Goal: Information Seeking & Learning: Learn about a topic

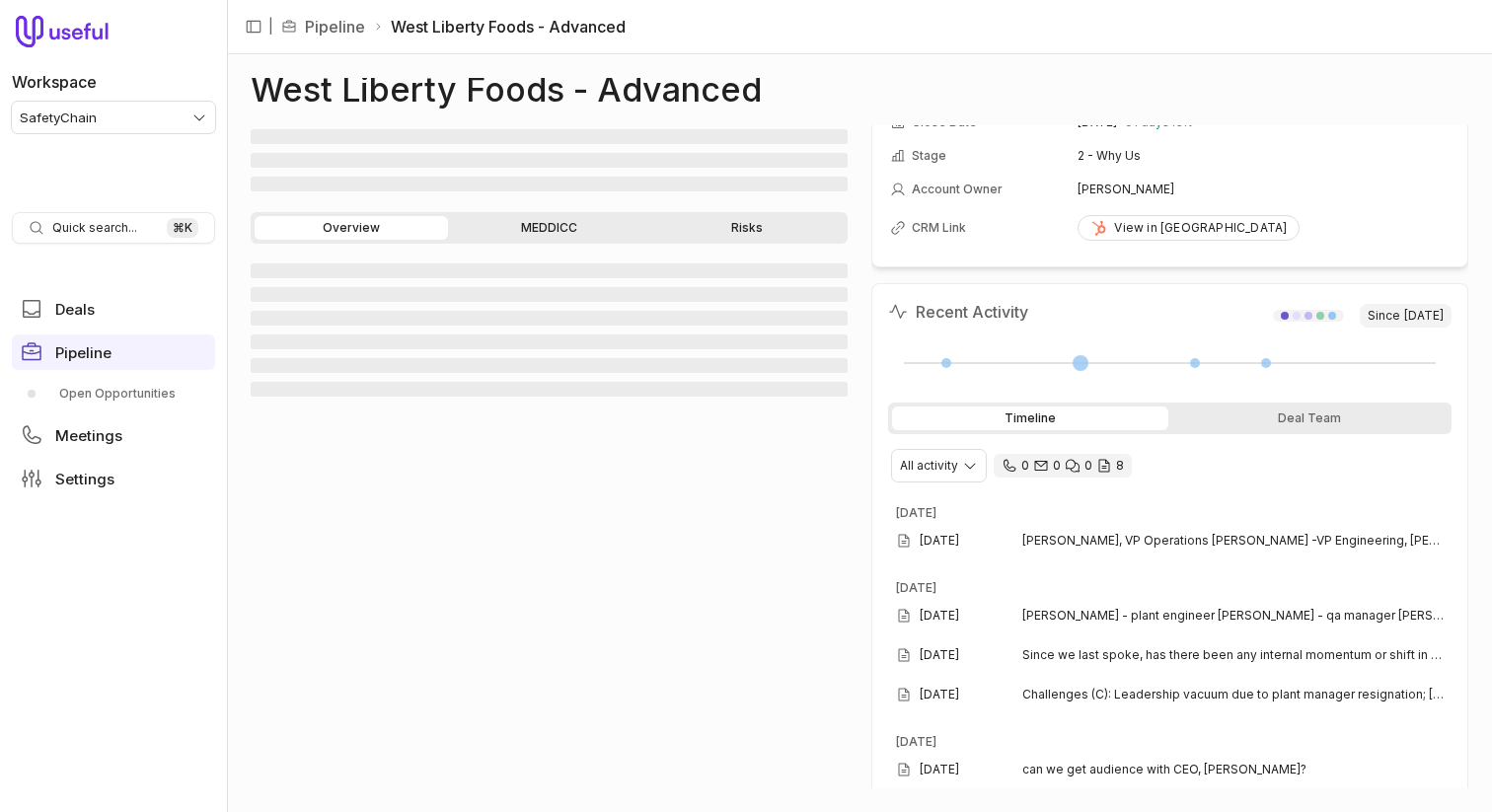
scroll to position [211, 0]
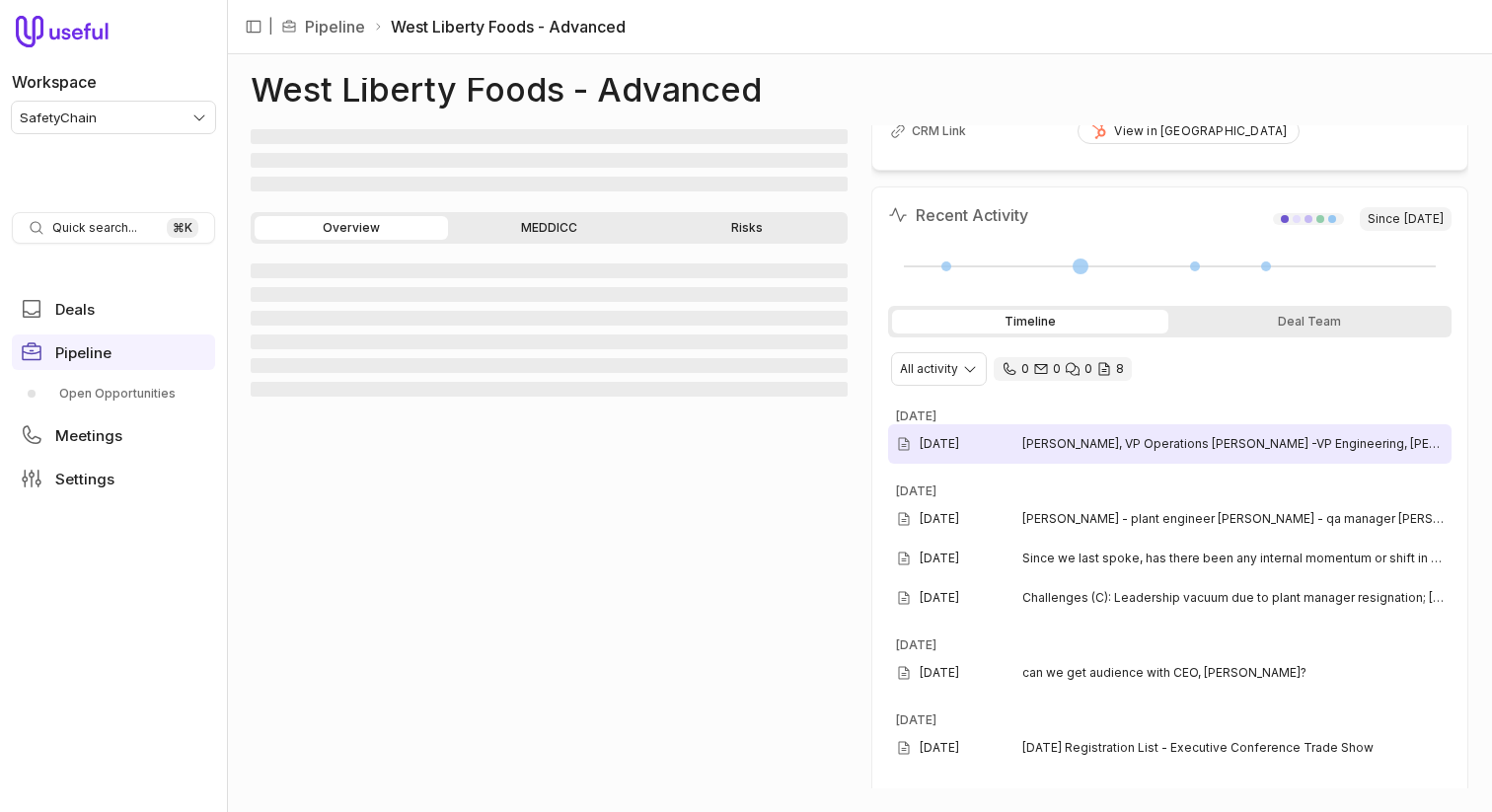
click at [1132, 433] on div "Sep 3, 2025 Mike Schultz, VP Operations John Rempe -VP Engineering, Mike's boss" at bounding box center [1169, 443] width 563 height 39
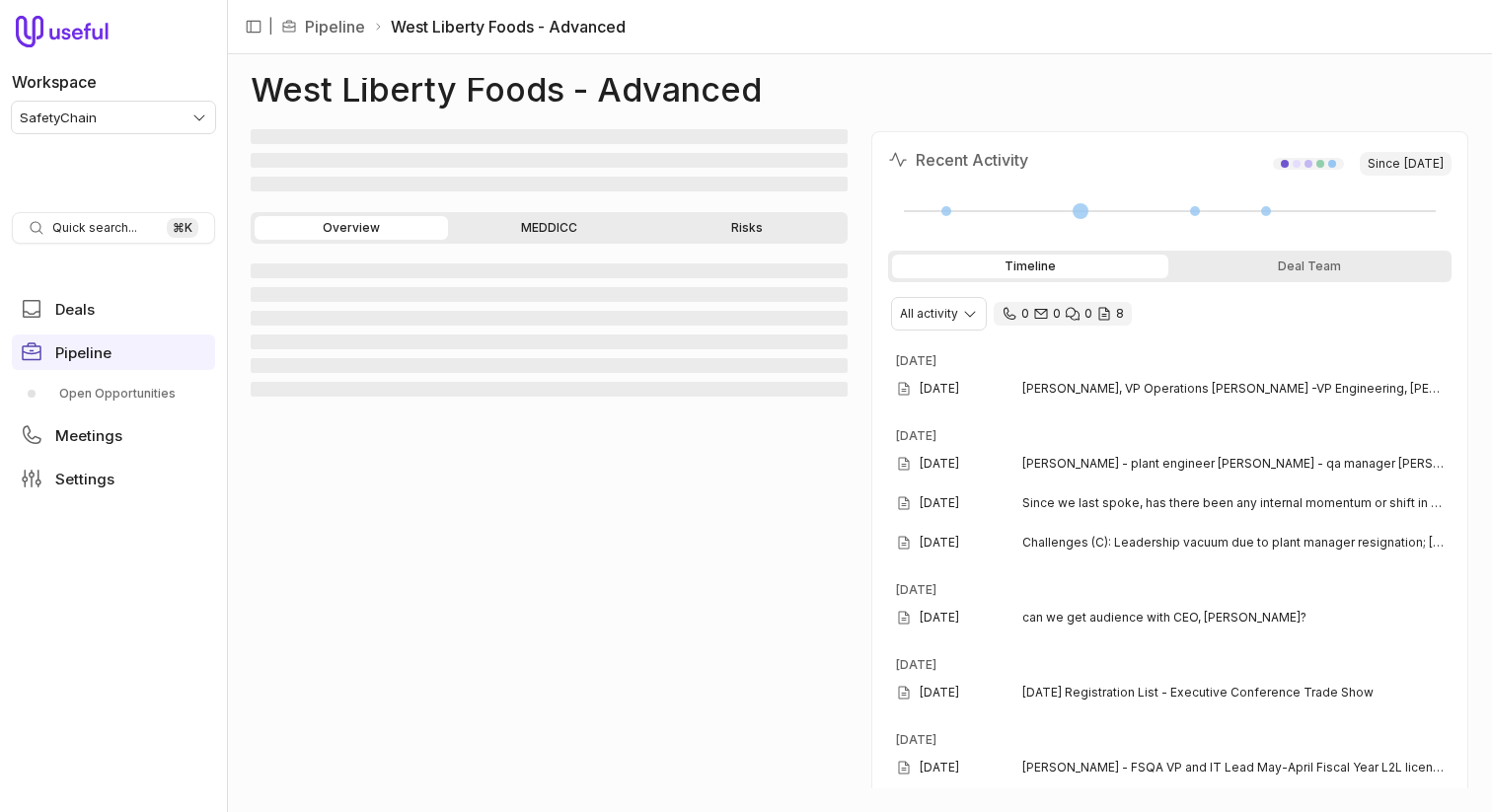
scroll to position [287, 0]
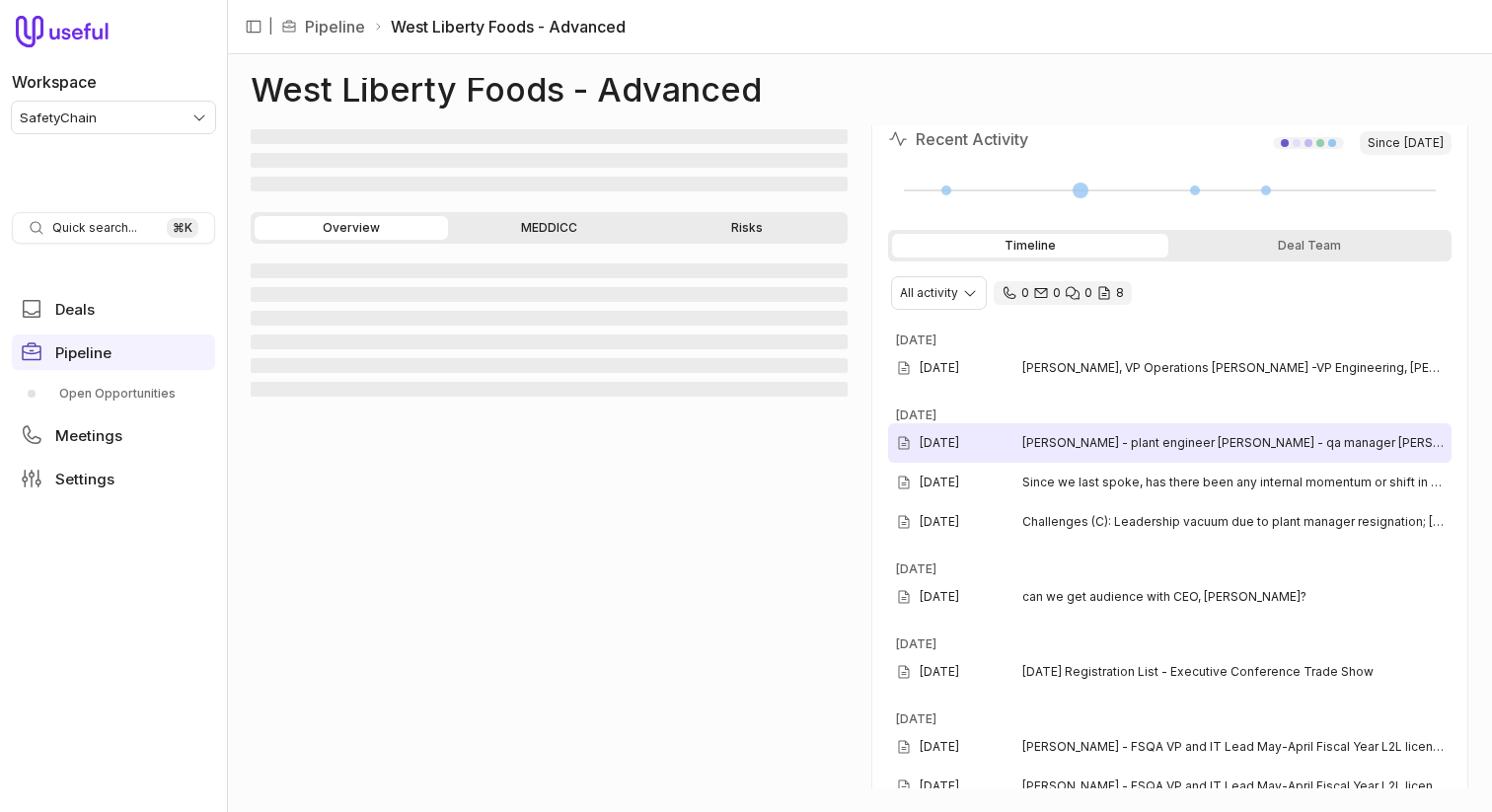
click at [1094, 448] on span "scott ritter - plant engineer mike brown - qa manager ian murphy - plant superi…" at bounding box center [1232, 443] width 421 height 16
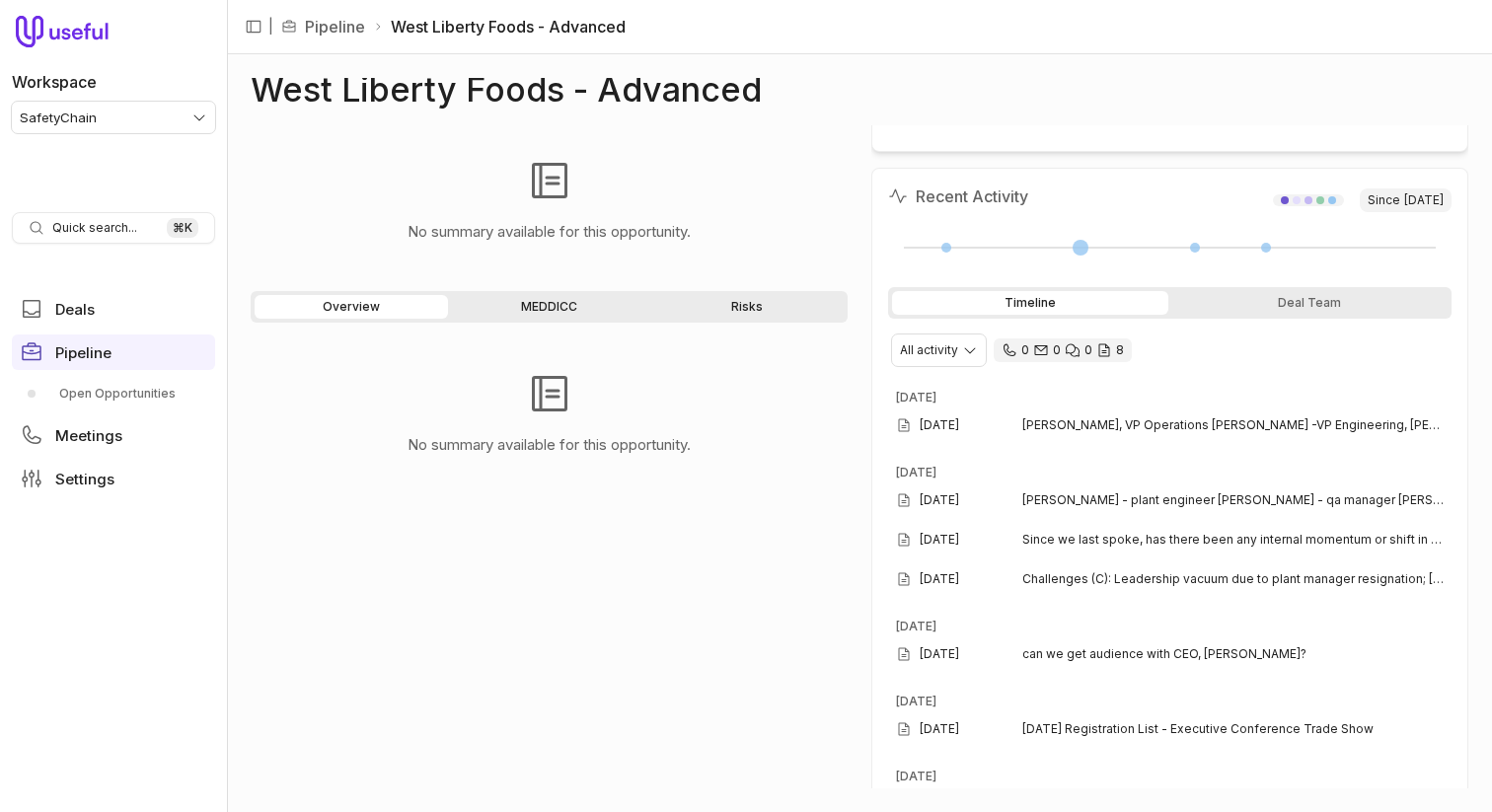
scroll to position [322, 0]
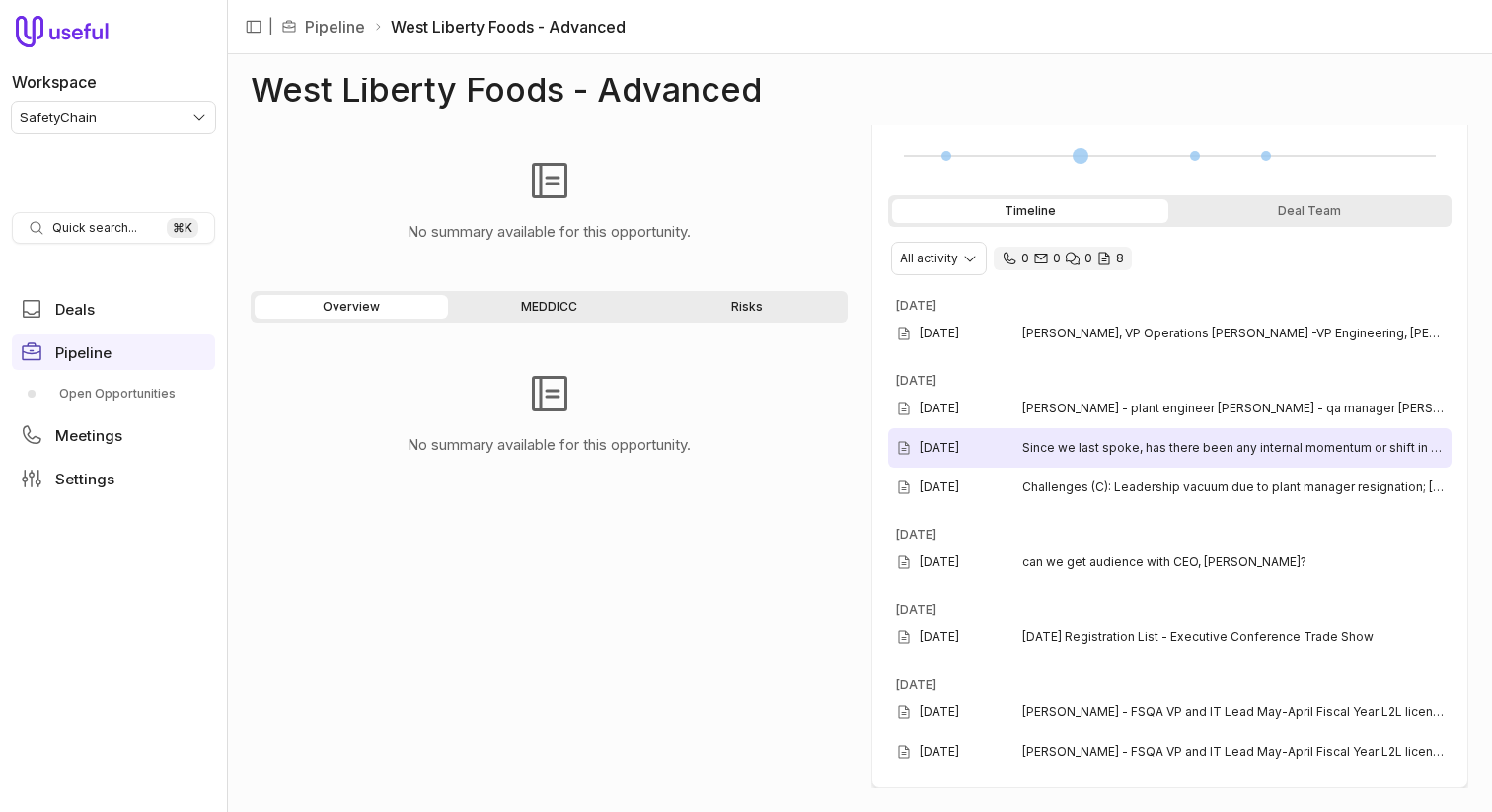
click at [1082, 455] on span "Since we last spoke, has there been any internal momentum or shift in prioritie…" at bounding box center [1232, 448] width 421 height 16
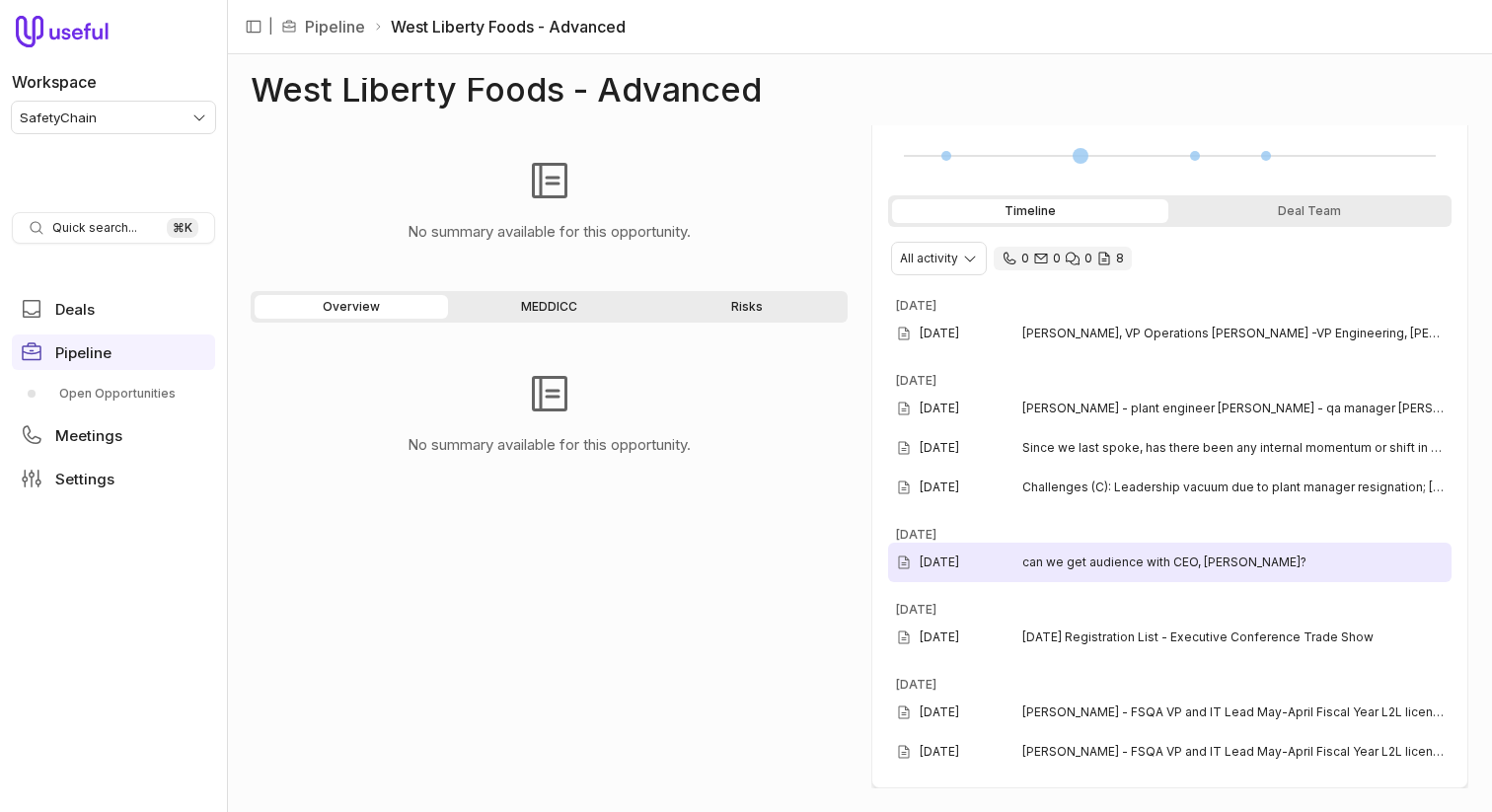
click at [1171, 562] on span "can we get audience with CEO, Brad?" at bounding box center [1232, 562] width 421 height 16
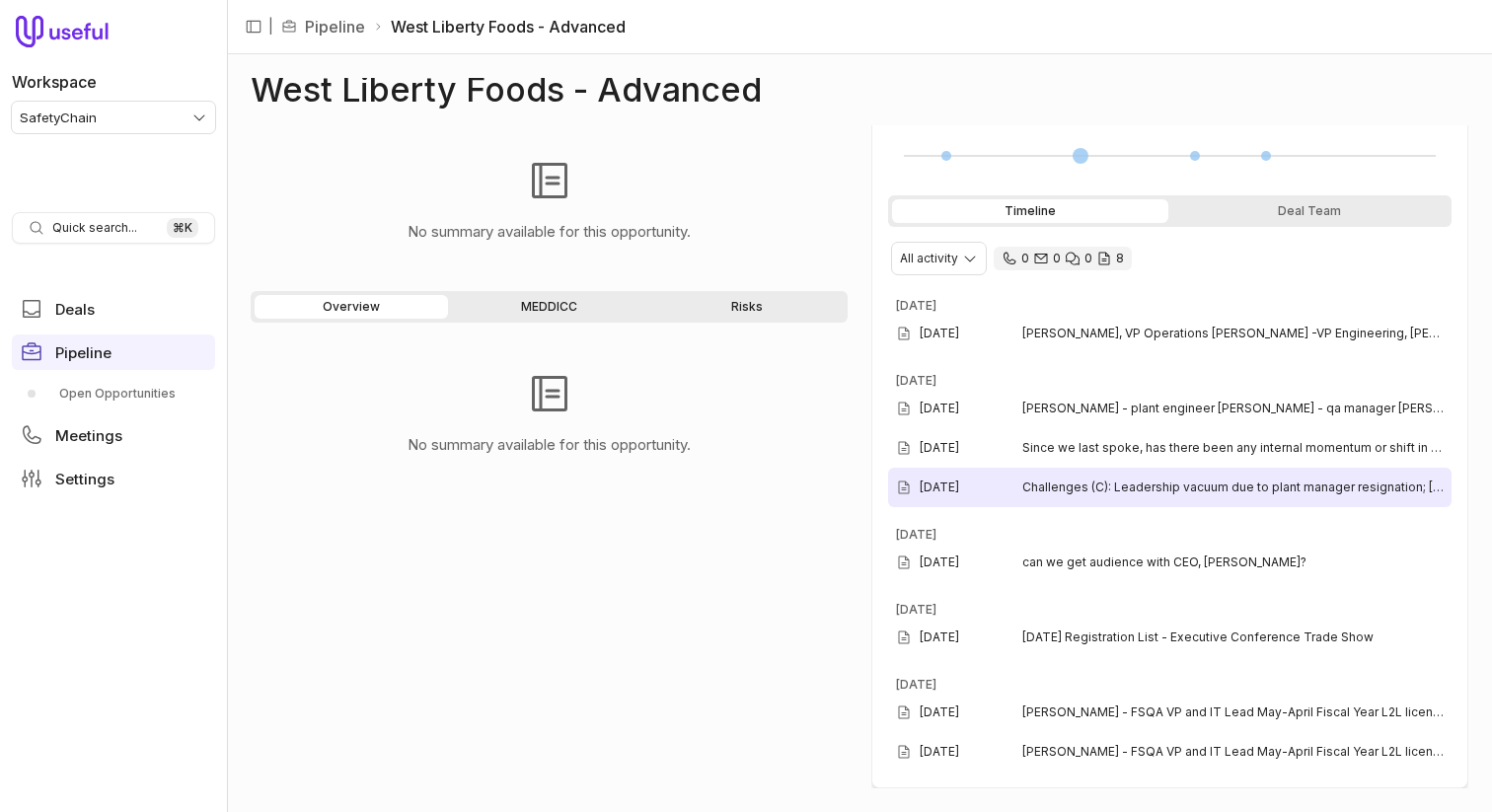
click at [1165, 490] on span "Challenges (C): Leadership vacuum due to plant manager resignation; Ernest is f…" at bounding box center [1232, 487] width 421 height 16
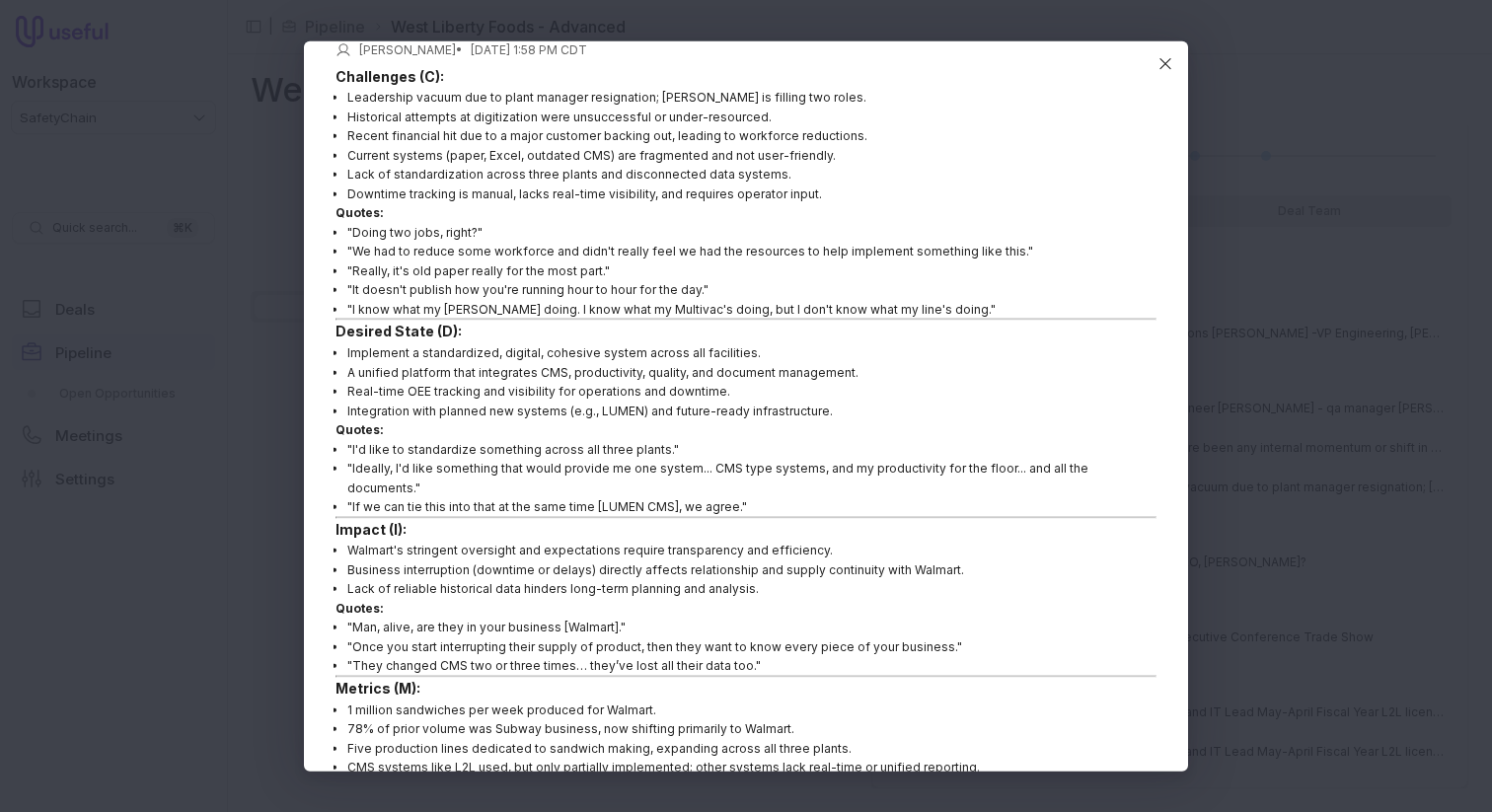
scroll to position [197, 0]
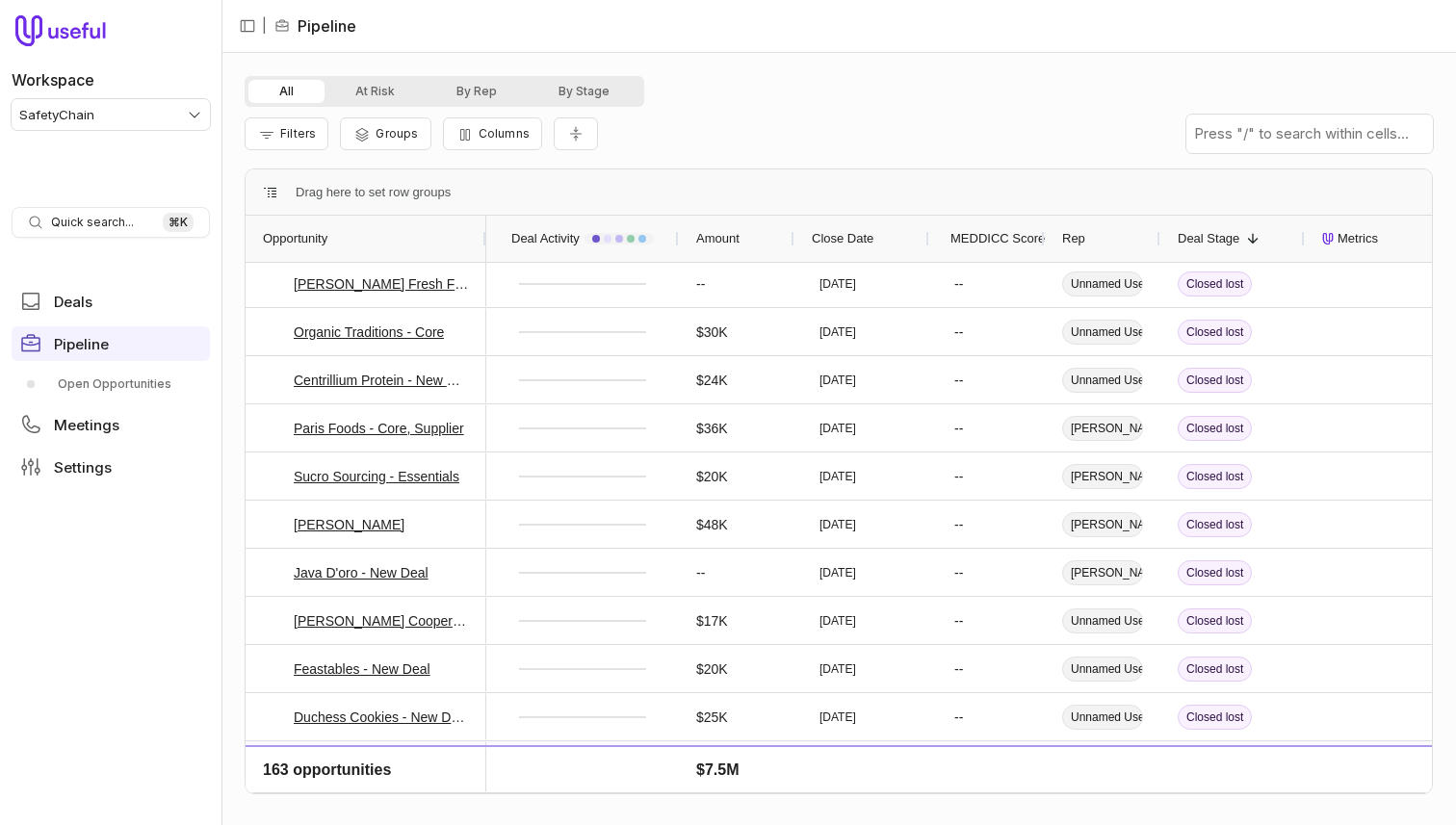
scroll to position [1021, 0]
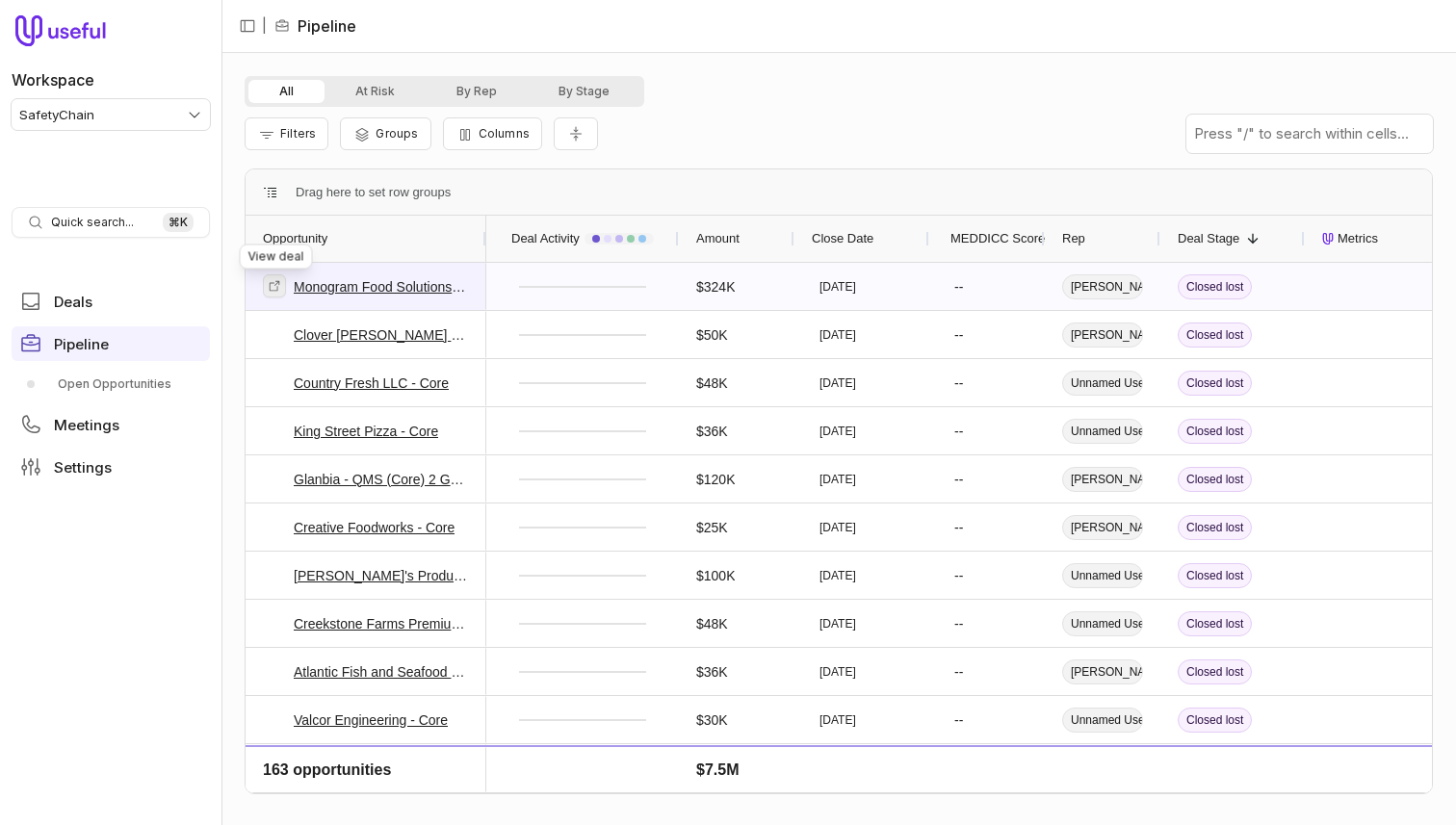
click at [267, 283] on icon at bounding box center [274, 286] width 14 height 14
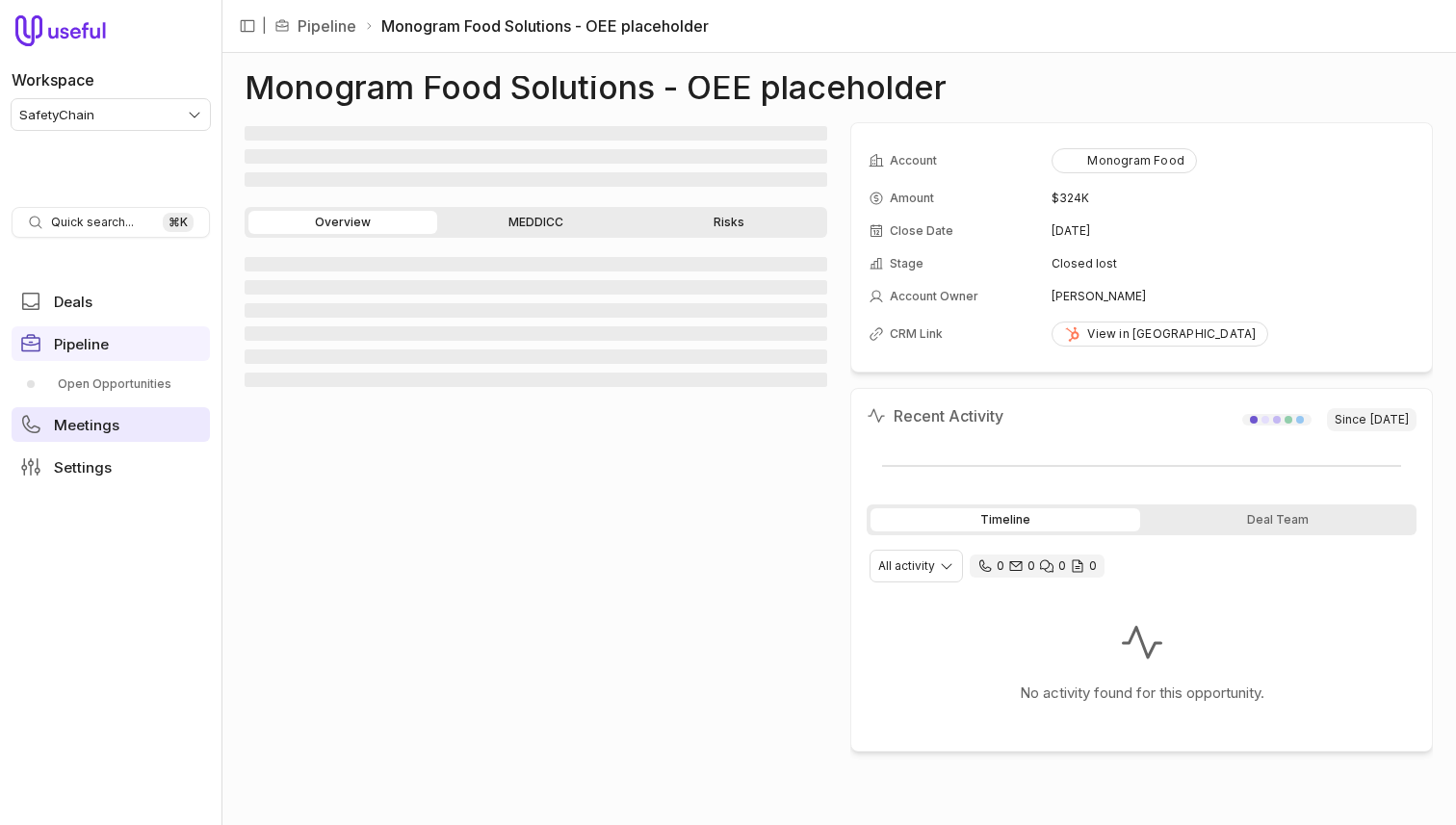
click at [107, 432] on span "Meetings" at bounding box center [86, 425] width 65 height 15
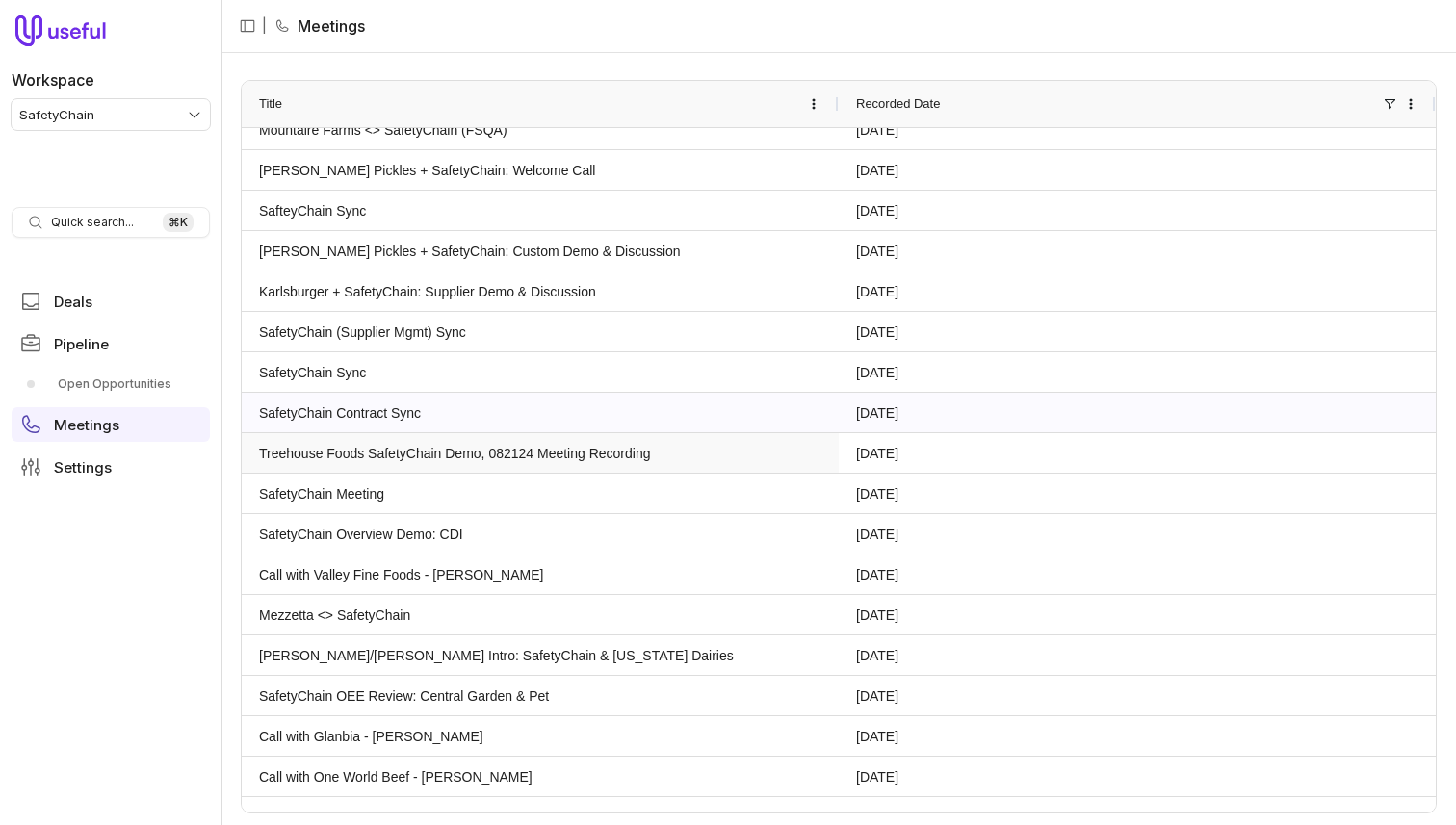
scroll to position [6005, 0]
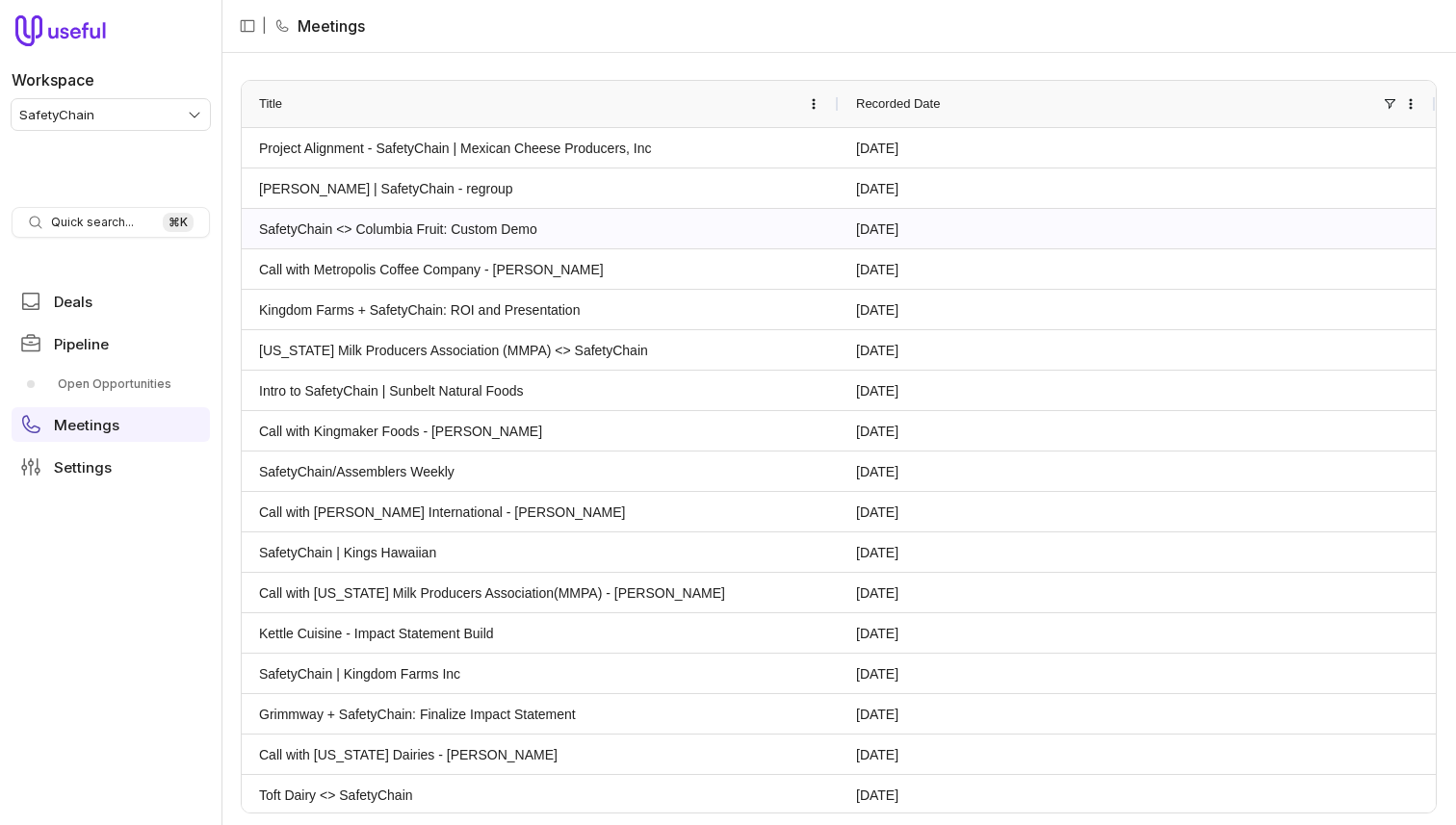
click at [403, 234] on link "SafetyChain <> Columbia Fruit: Custom Demo" at bounding box center [540, 228] width 562 height 37
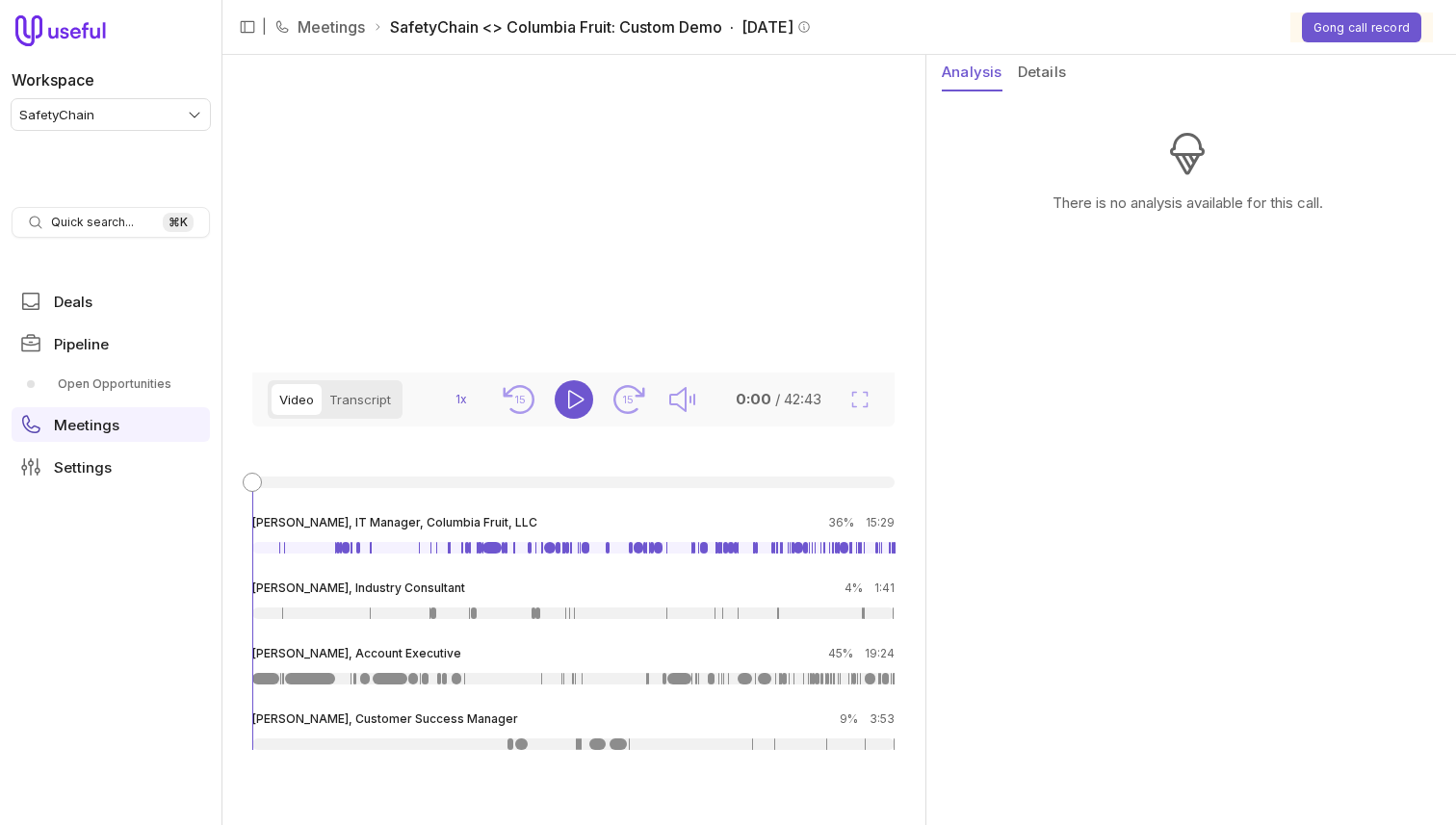
click at [1039, 53] on nav "| Meetings SafetyChain <> Columbia Fruit: Custom Demo · March 6, 2025 Gong call…" at bounding box center [838, 27] width 1234 height 55
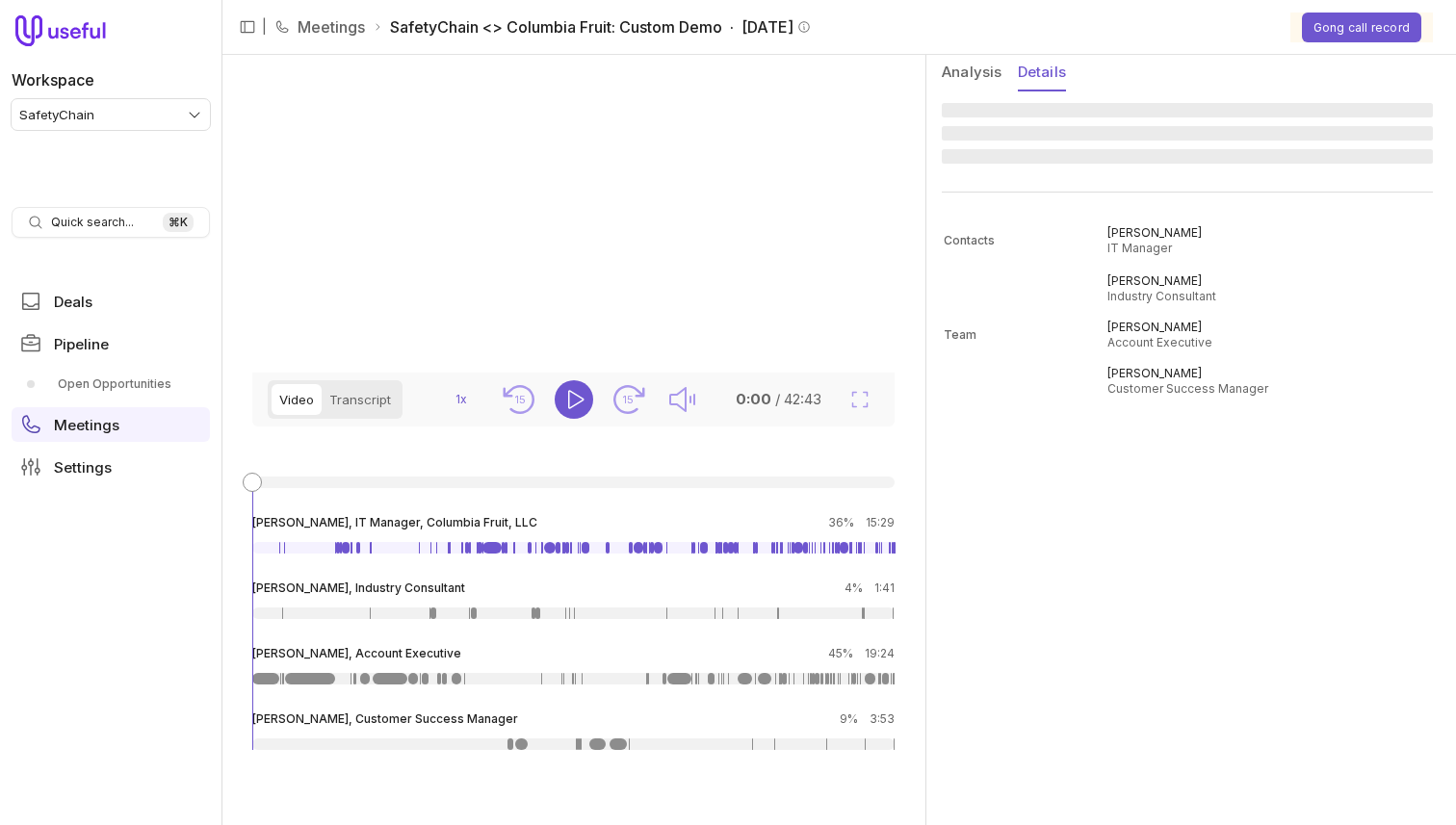
click at [1038, 70] on button "Details" at bounding box center [1041, 72] width 48 height 36
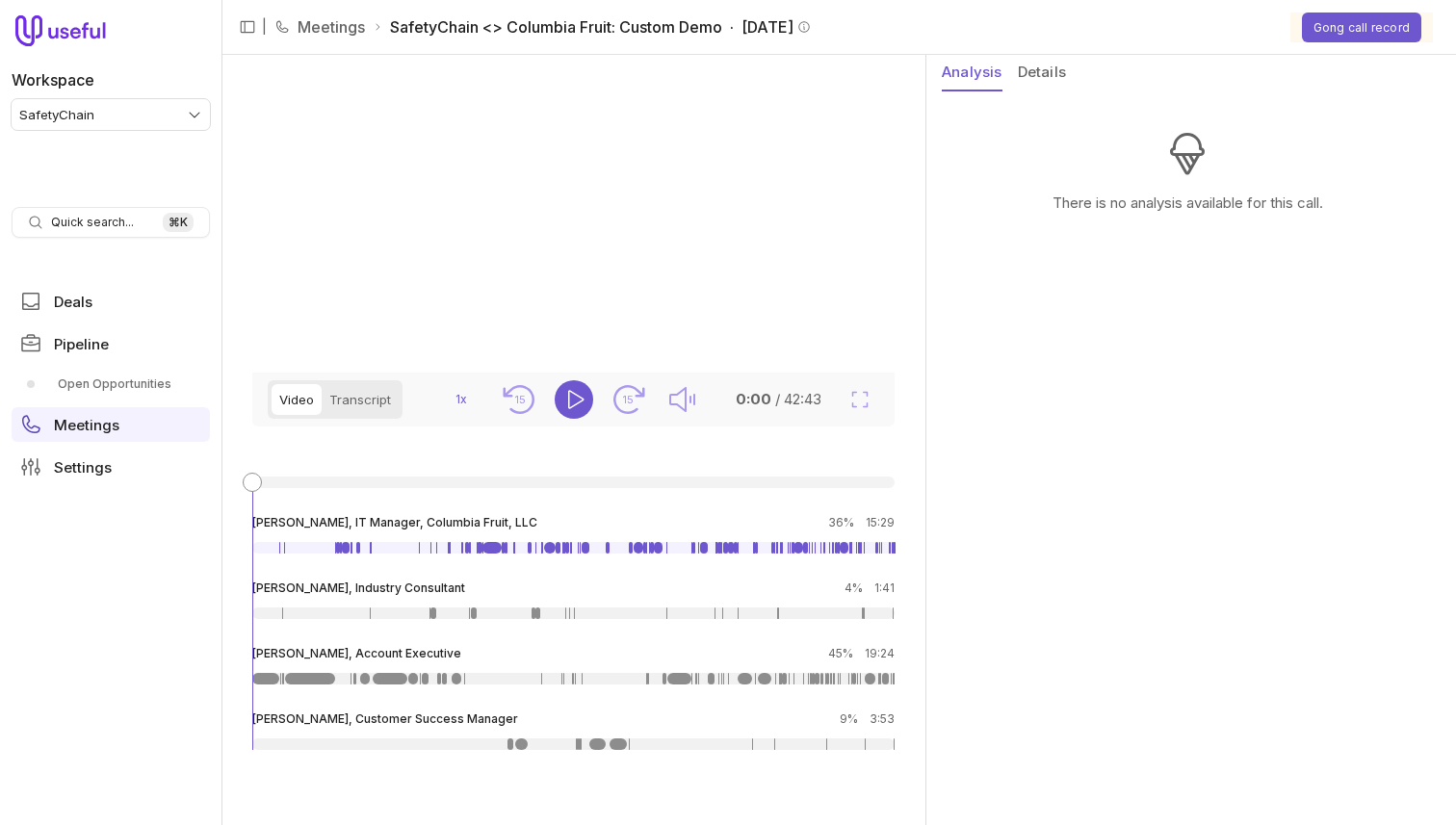
click at [966, 70] on button "Analysis" at bounding box center [972, 72] width 61 height 36
